Goal: Task Accomplishment & Management: Manage account settings

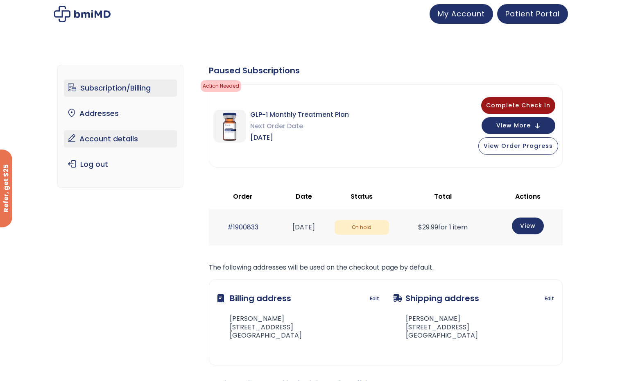
click at [120, 133] on link "Account details" at bounding box center [120, 138] width 113 height 17
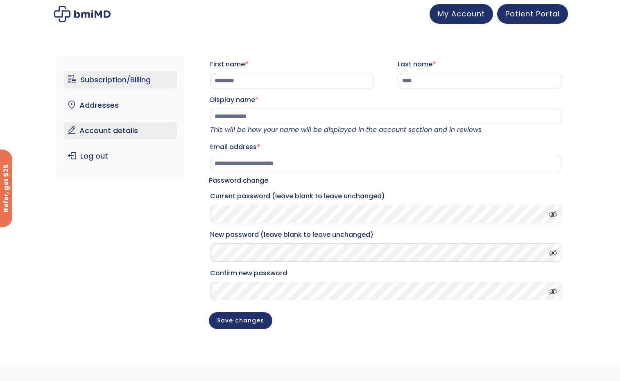
click at [110, 83] on link "Subscription/Billing" at bounding box center [120, 79] width 113 height 17
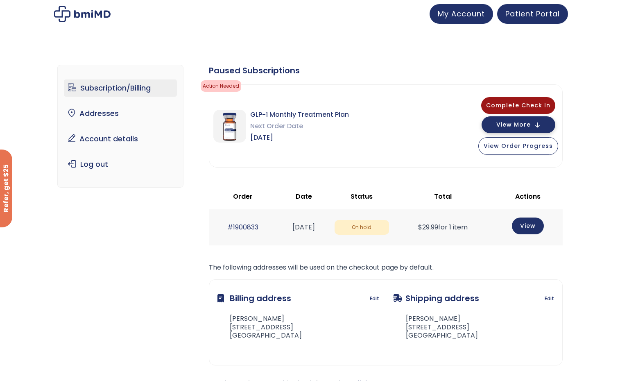
click at [533, 125] on button "View More" at bounding box center [519, 124] width 74 height 17
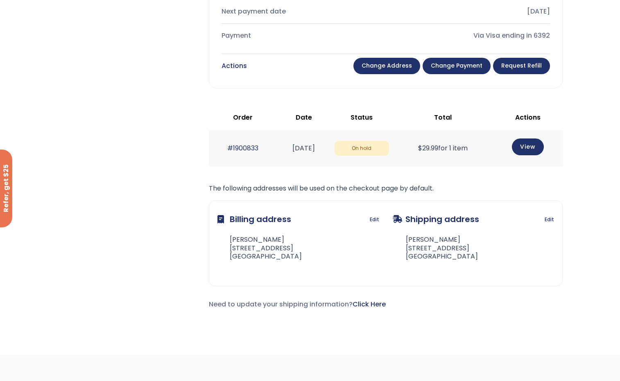
scroll to position [369, 0]
click at [471, 65] on link "Change payment" at bounding box center [457, 65] width 68 height 16
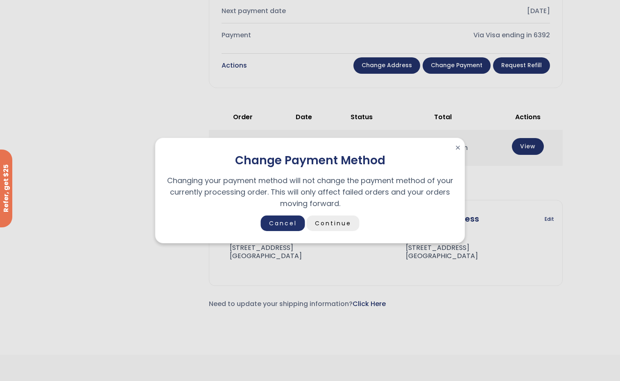
click at [339, 221] on link "Continue" at bounding box center [333, 223] width 53 height 16
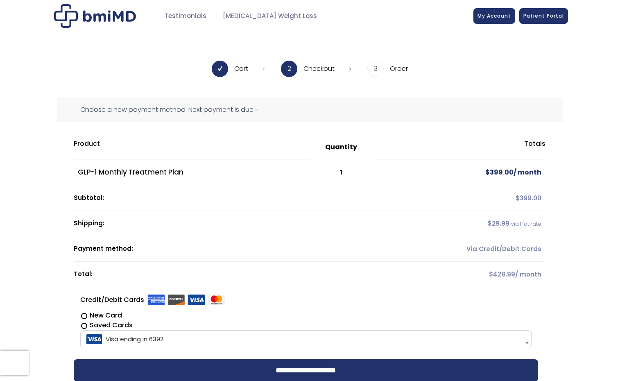
scroll to position [123, 0]
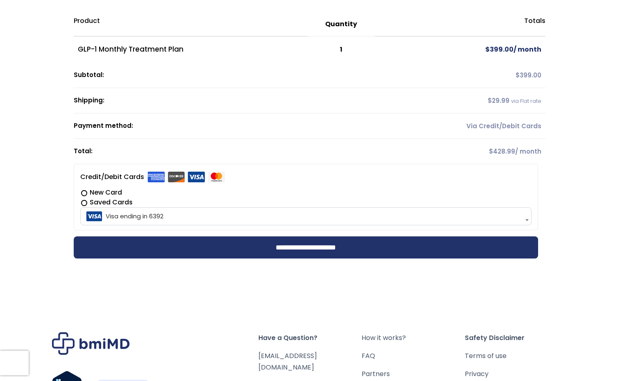
click at [84, 192] on label "New Card" at bounding box center [306, 193] width 452 height 10
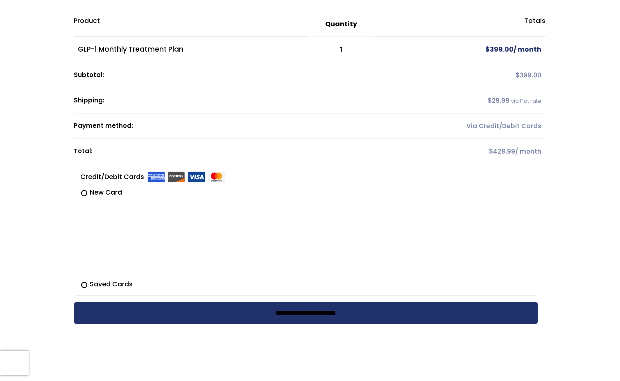
click at [336, 311] on input "**********" at bounding box center [306, 313] width 465 height 22
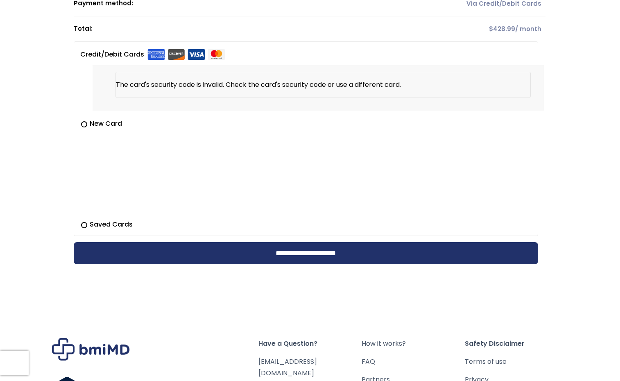
scroll to position [265, 0]
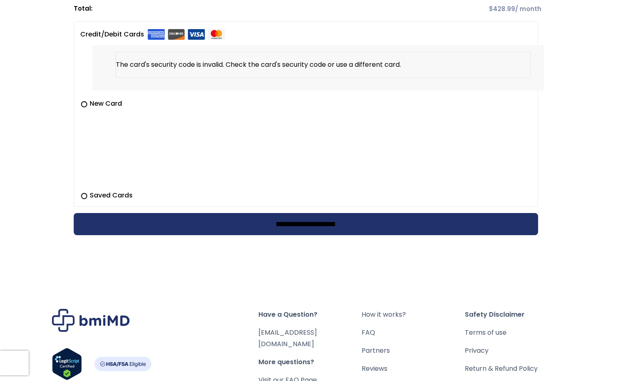
click at [329, 222] on input "**********" at bounding box center [306, 224] width 465 height 22
